Goal: Browse casually: Explore the website without a specific task or goal

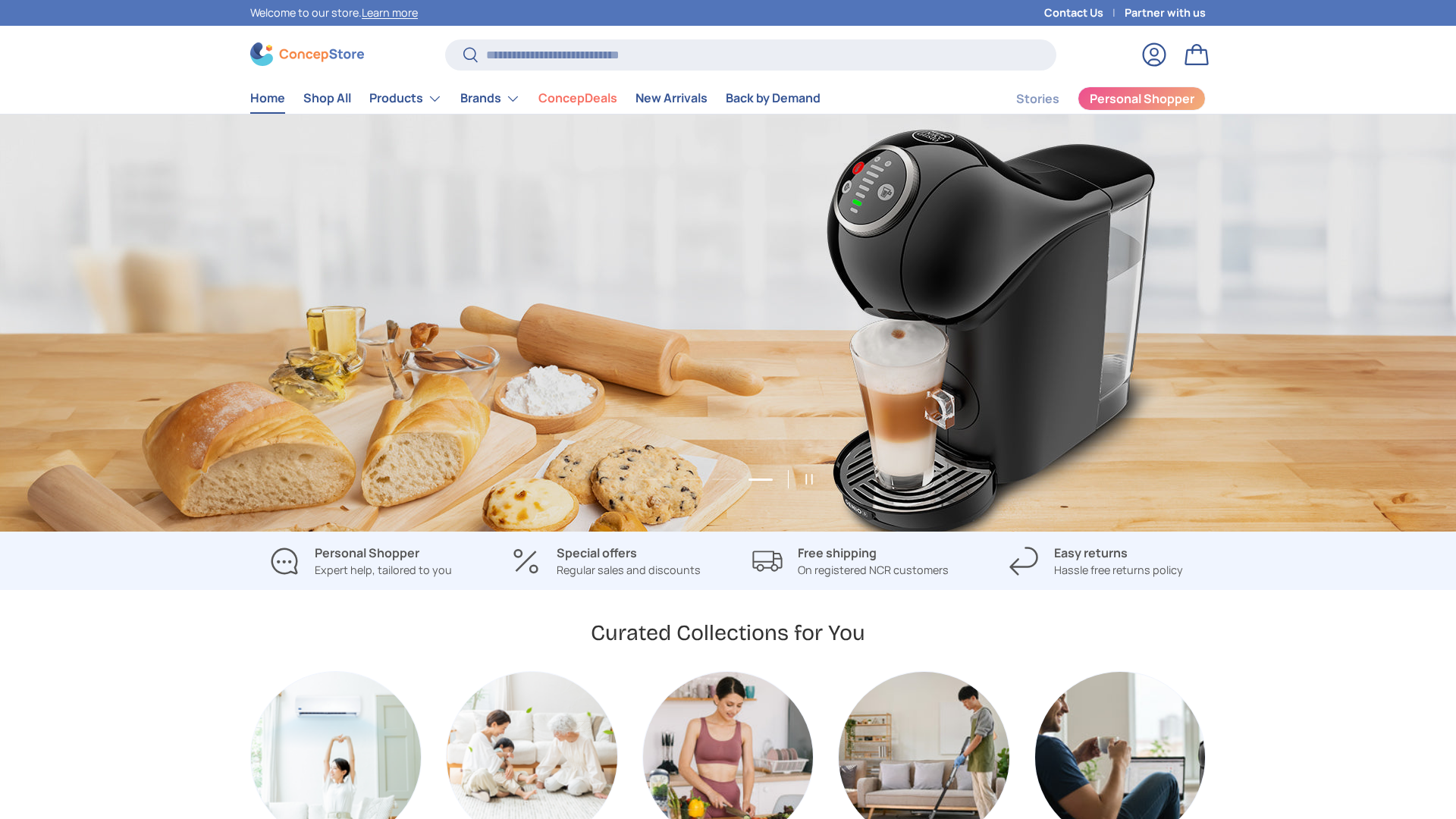
scroll to position [0, 4369]
